Goal: Find specific page/section: Find specific page/section

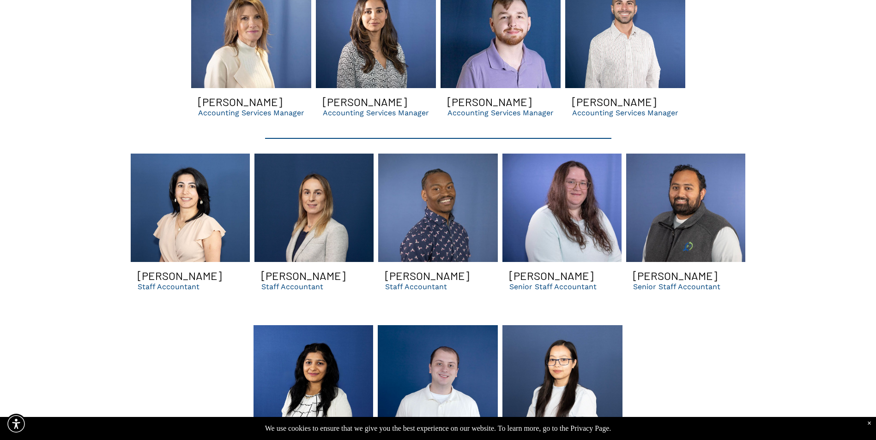
scroll to position [2031, 0]
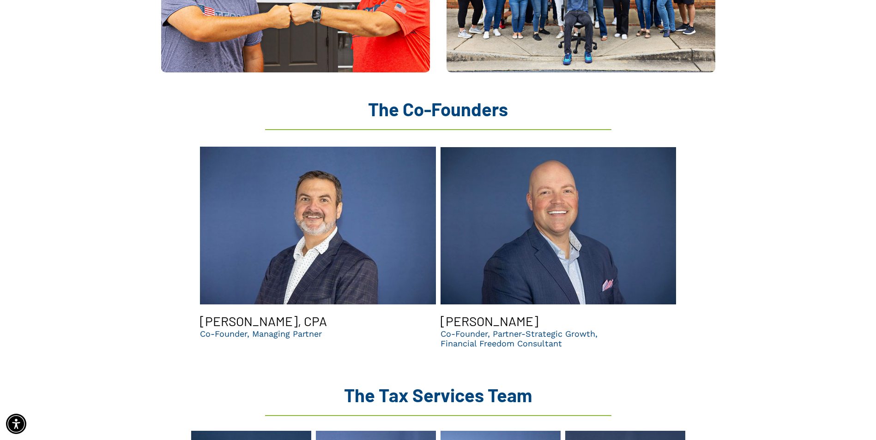
scroll to position [646, 0]
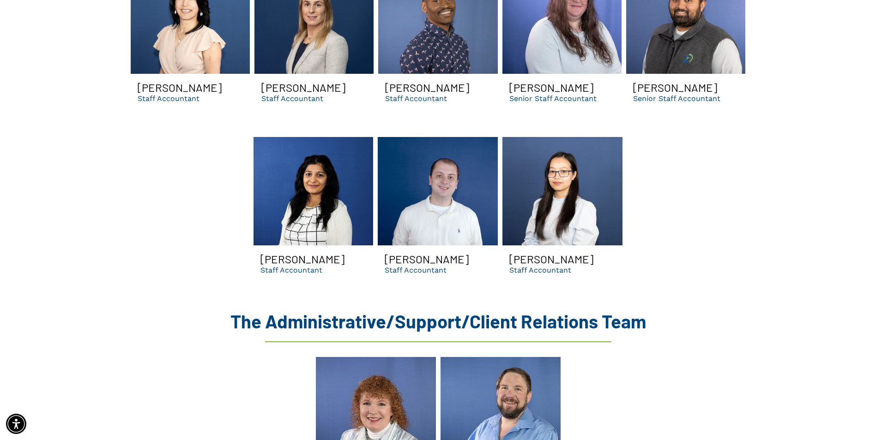
scroll to position [2078, 0]
